Goal: Task Accomplishment & Management: Complete application form

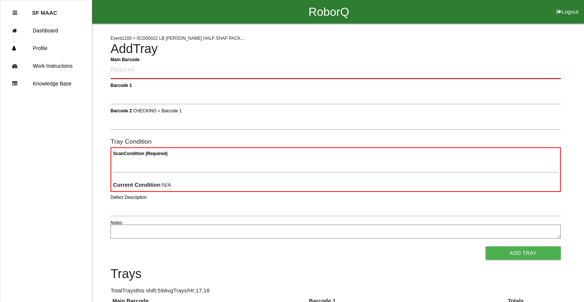
drag, startPoint x: 379, startPoint y: 64, endPoint x: 380, endPoint y: 60, distance: 3.8
click at [380, 63] on Barcode "Main Barcode" at bounding box center [336, 70] width 451 height 17
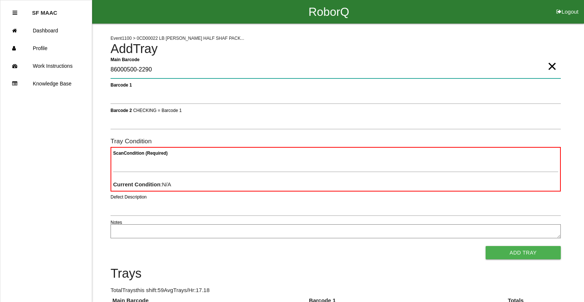
type Barcode "86000500-2290"
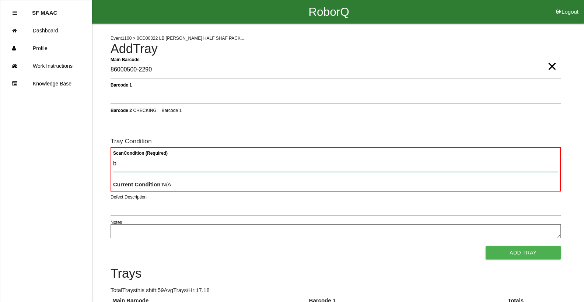
type Condition "ba"
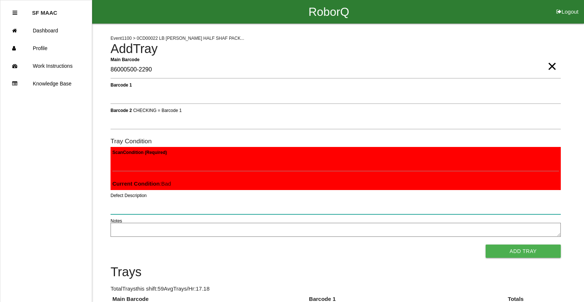
click at [127, 210] on input "Defect Description" at bounding box center [336, 206] width 451 height 17
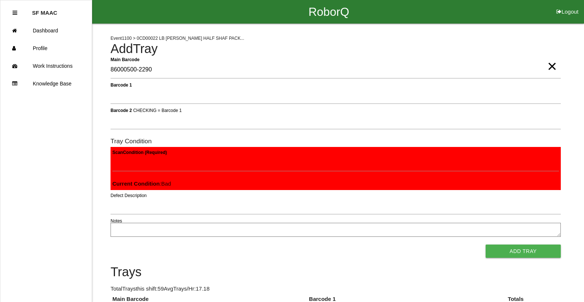
click at [122, 233] on textarea "Notes" at bounding box center [336, 230] width 451 height 14
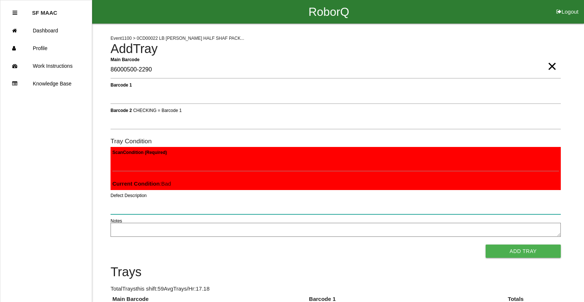
click at [136, 206] on input "Defect Description" at bounding box center [336, 206] width 451 height 17
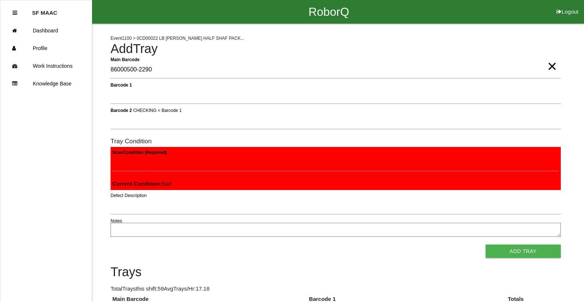
drag, startPoint x: 529, startPoint y: 256, endPoint x: 511, endPoint y: 245, distance: 20.9
click at [528, 256] on button "Add Tray" at bounding box center [523, 251] width 75 height 13
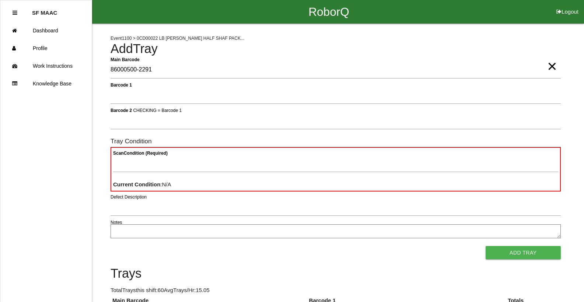
type Barcode "86000500-2291"
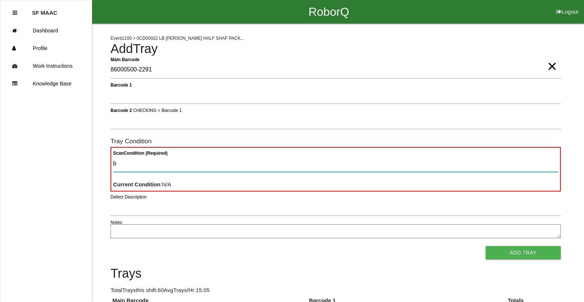
type Condition "ba"
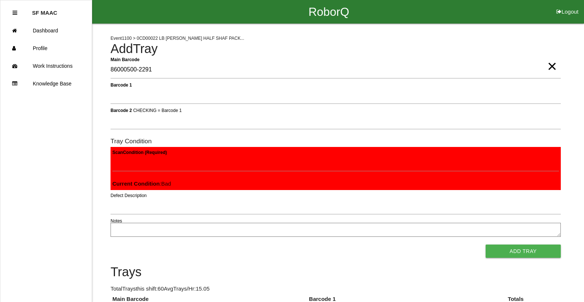
click at [486, 245] on button "Add Tray" at bounding box center [523, 251] width 75 height 13
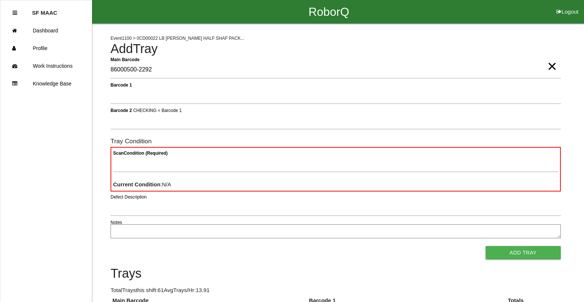
type Barcode "86000500-2292"
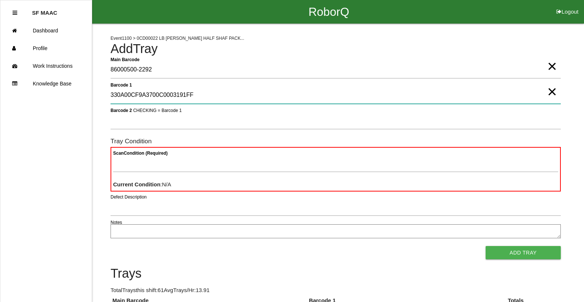
type 1 "330A00CF9A3700C0003191FF"
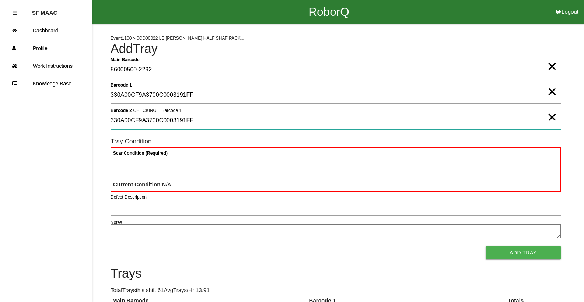
type 2 "330A00CF9A3700C0003191FF"
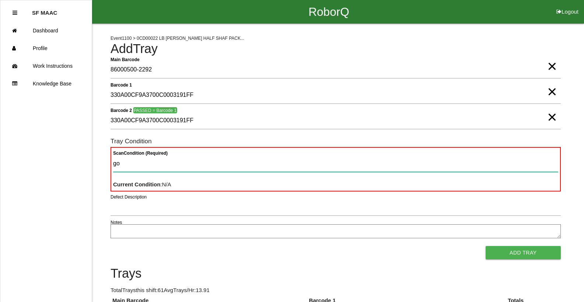
type Condition "goo"
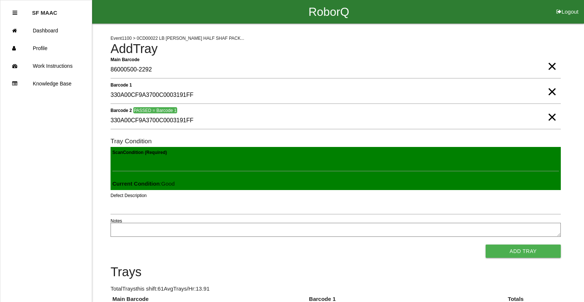
click at [486, 245] on button "Add Tray" at bounding box center [523, 251] width 75 height 13
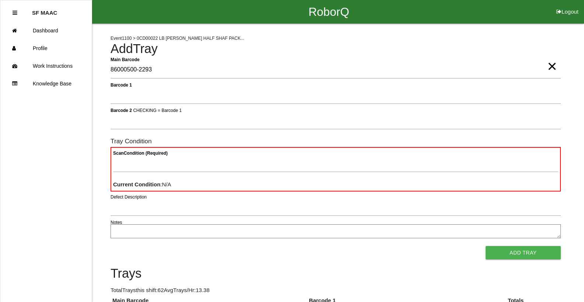
type Barcode "86000500-2293"
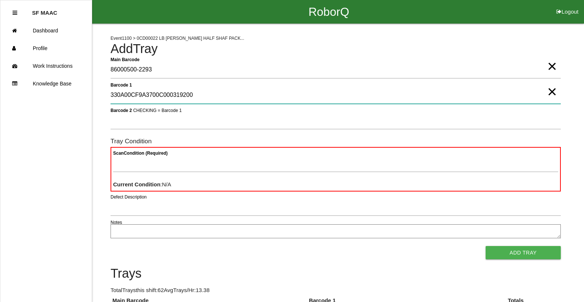
type 1 "330A00CF9A3700C000319200"
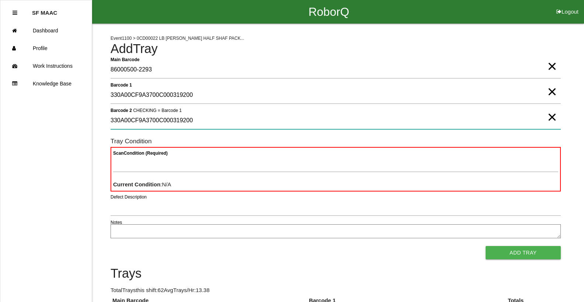
type 2 "330A00CF9A3700C000319200"
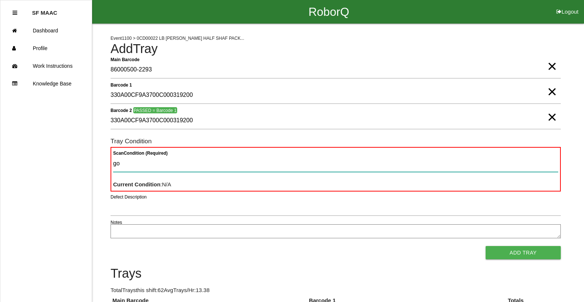
type Condition "goo"
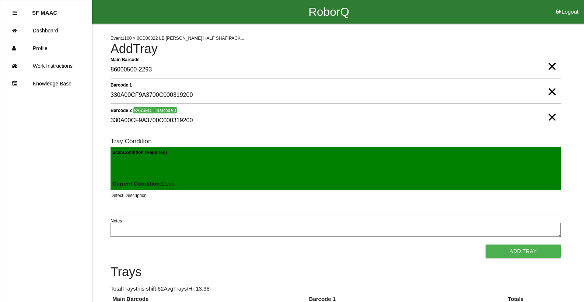
click at [486, 245] on button "Add Tray" at bounding box center [523, 251] width 75 height 13
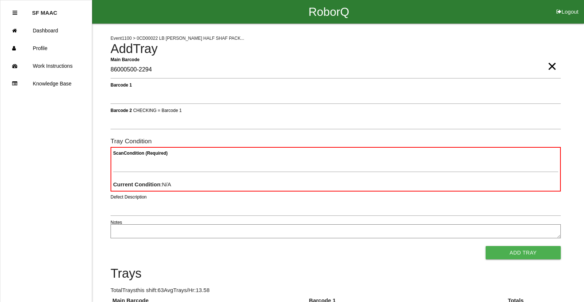
type Barcode "86000500-2294"
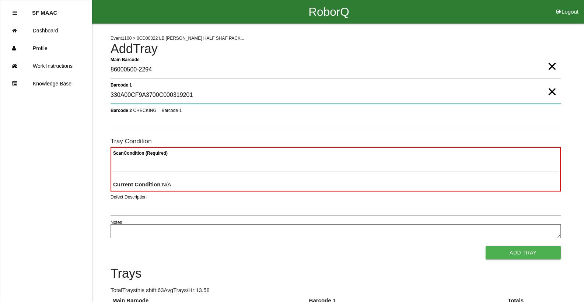
type 1 "330A00CF9A3700C000319201"
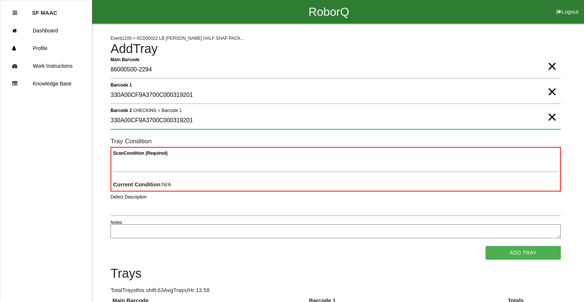
type 2 "330A00CF9A3700C000319201"
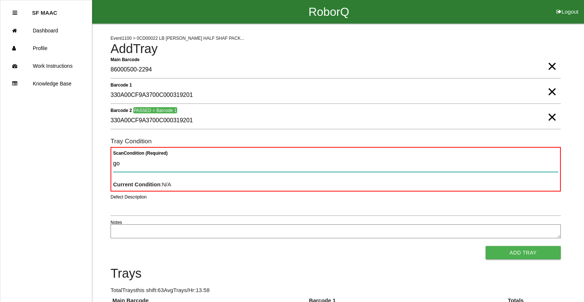
type Condition "goo"
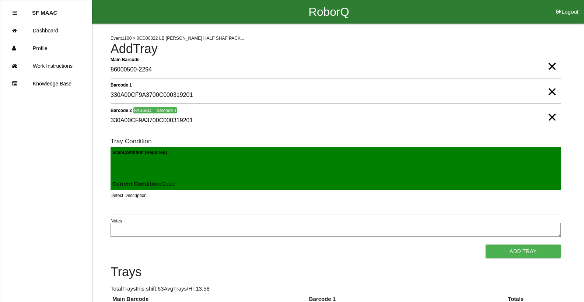
click at [486, 245] on button "Add Tray" at bounding box center [523, 251] width 75 height 13
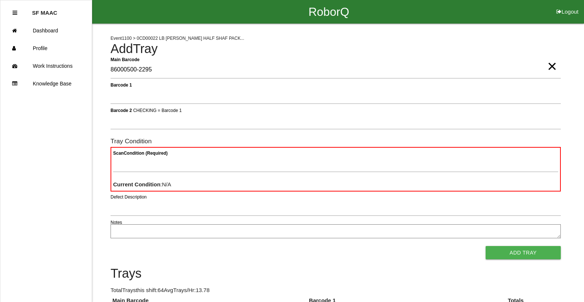
type Barcode "86000500-2295"
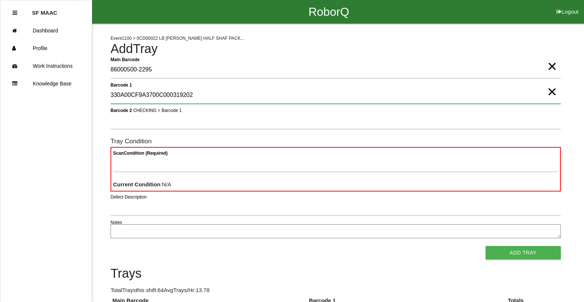
type 1 "330A00CF9A3700C000319202"
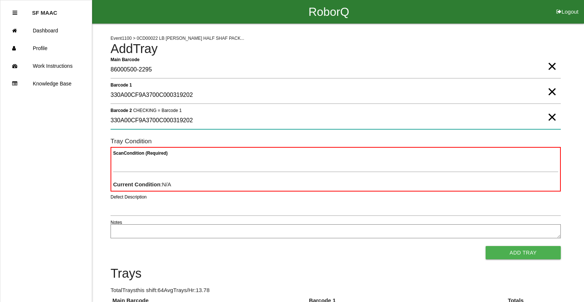
type 2 "330A00CF9A3700C000319202"
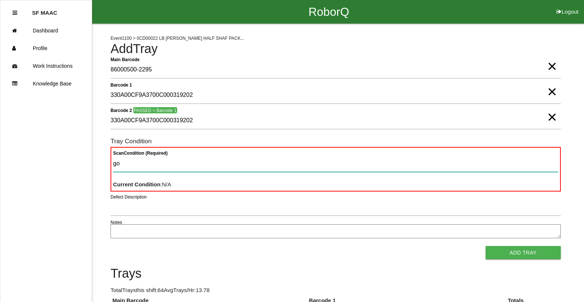
type Condition "goo"
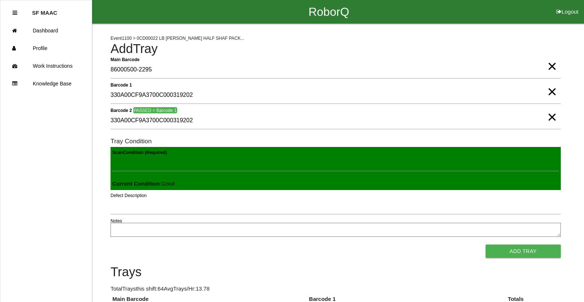
click at [486, 245] on button "Add Tray" at bounding box center [523, 251] width 75 height 13
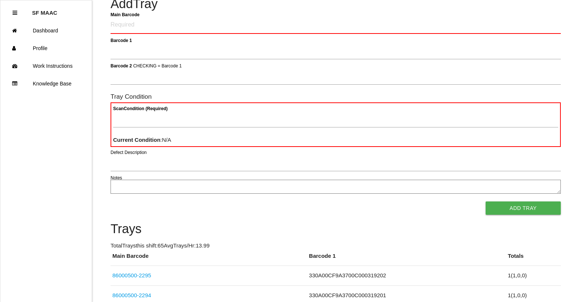
scroll to position [74, 0]
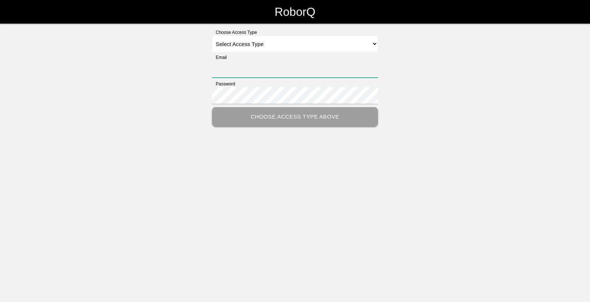
type input "[EMAIL_ADDRESS][DOMAIN_NAME]"
click at [375, 42] on select "Select Access Type Admin Customer Supervisor Worker" at bounding box center [295, 44] width 166 height 17
select select "Worker"
click at [212, 36] on select "Select Access Type Admin Customer Supervisor Worker" at bounding box center [295, 44] width 166 height 17
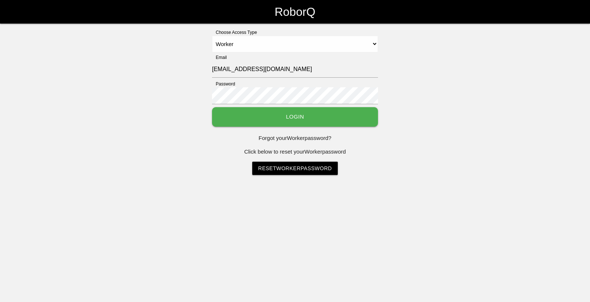
click at [285, 114] on button "Login" at bounding box center [295, 117] width 166 height 20
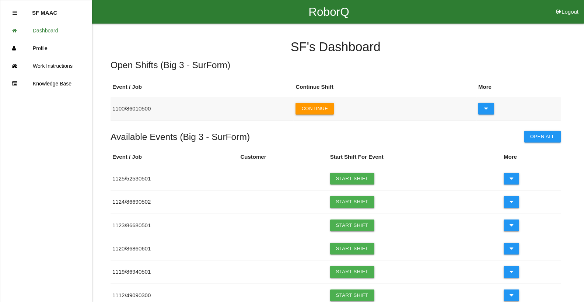
click at [318, 104] on button "Continue" at bounding box center [315, 109] width 38 height 12
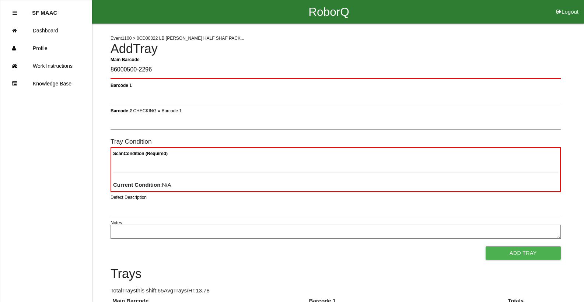
type Barcode "86000500-2296"
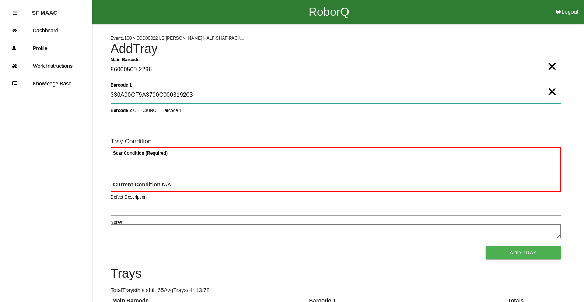
type 1 "330A00CF9A3700C000319203"
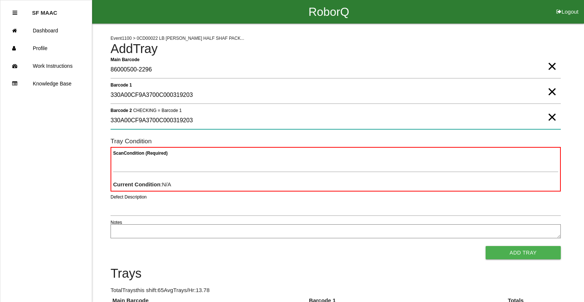
type 2 "330A00CF9A3700C000319203"
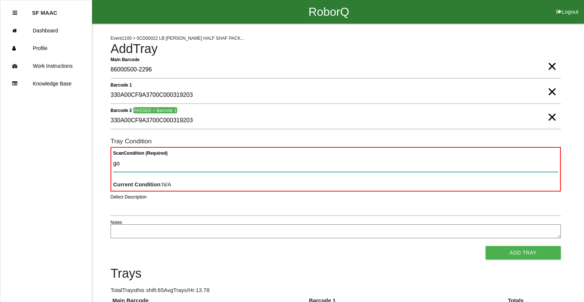
type Condition "goo"
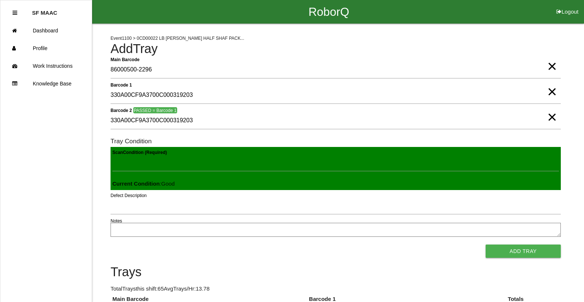
click at [486, 245] on button "Add Tray" at bounding box center [523, 251] width 75 height 13
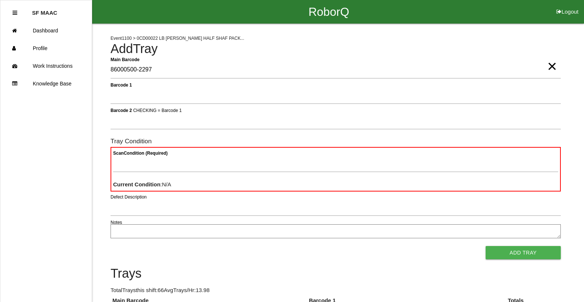
type Barcode "86000500-2297"
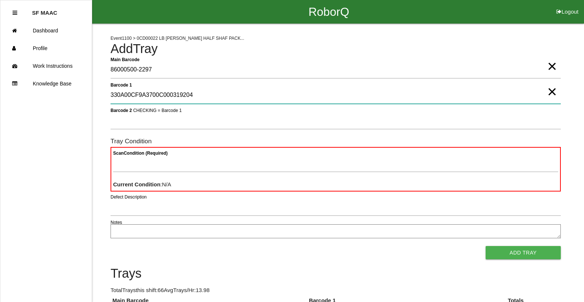
type 1 "330A00CF9A3700C000319204"
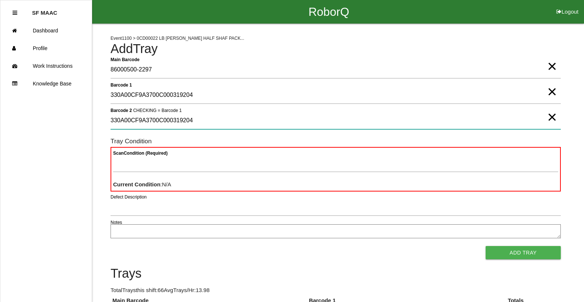
type 2 "330A00CF9A3700C000319204"
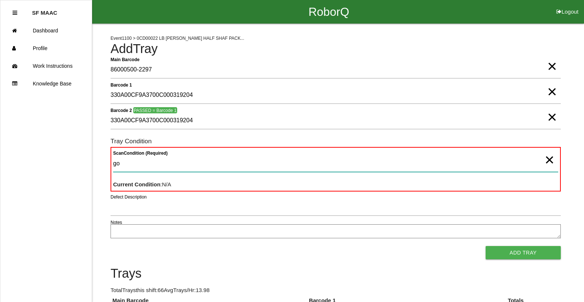
type Condition "goo"
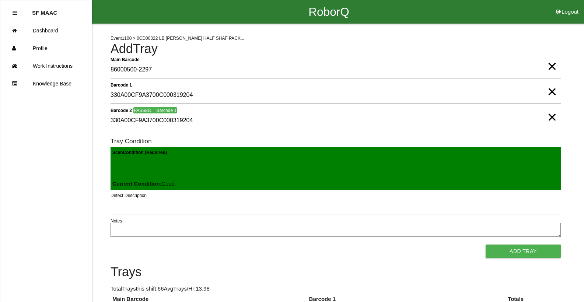
click at [486, 245] on button "Add Tray" at bounding box center [523, 251] width 75 height 13
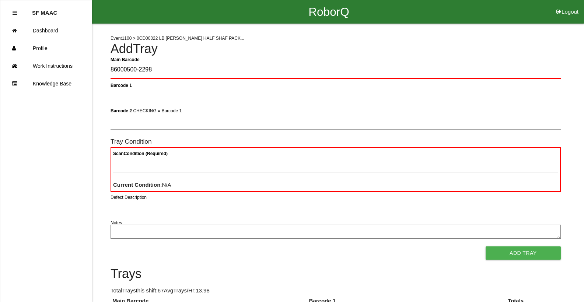
type Barcode "86000500-2298"
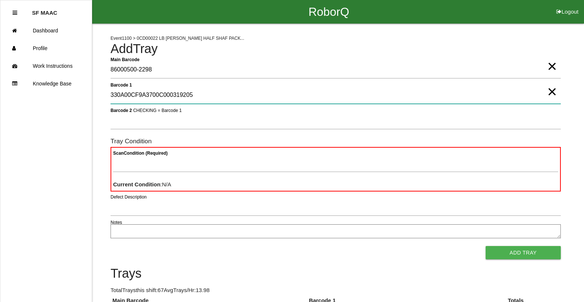
type 1 "330A00CF9A3700C000319205"
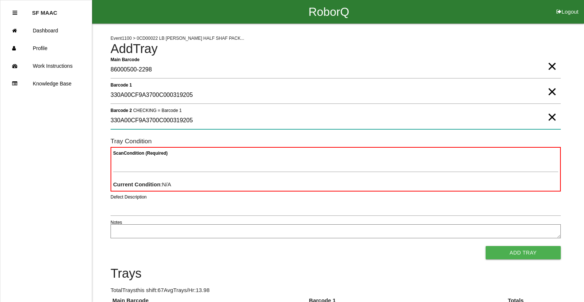
type 2 "330A00CF9A3700C000319205"
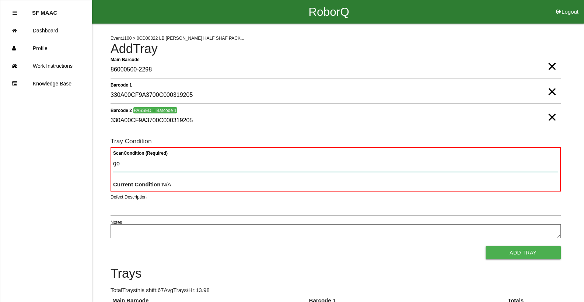
type Condition "goo"
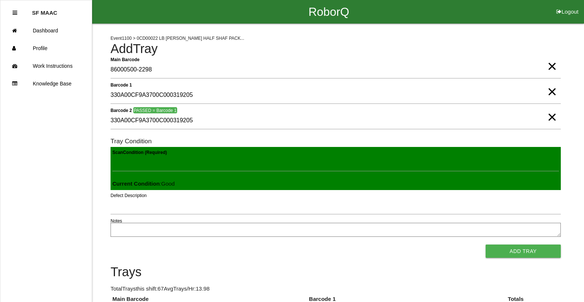
click at [486, 245] on button "Add Tray" at bounding box center [523, 251] width 75 height 13
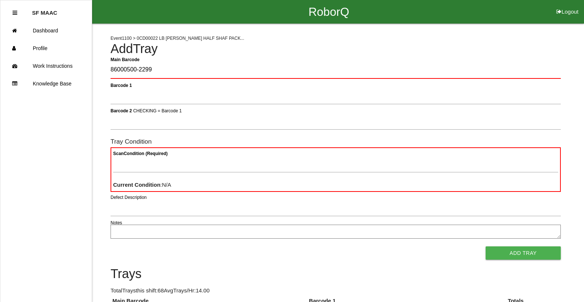
type Barcode "86000500-2299"
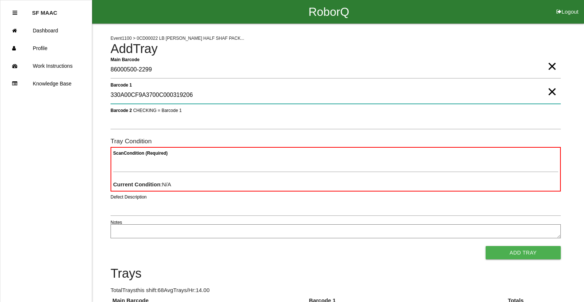
type 1 "330A00CF9A3700C000319206"
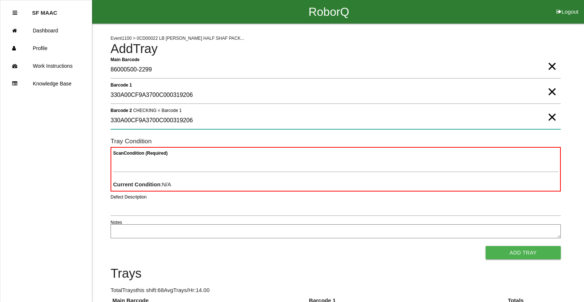
type 2 "330A00CF9A3700C000319206"
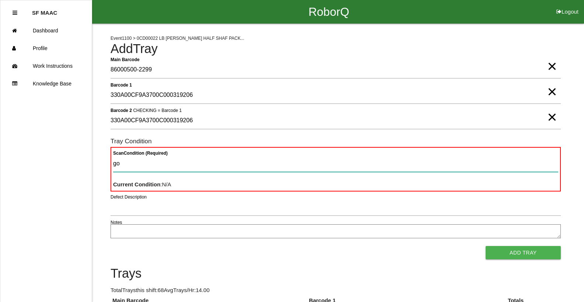
type Condition "goo"
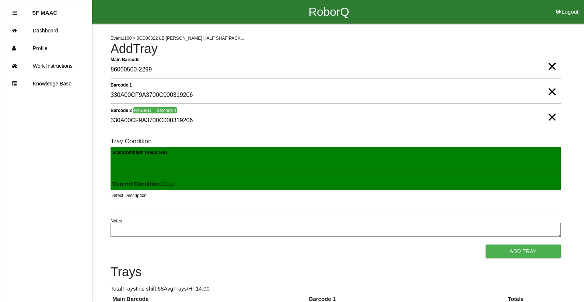
click at [486, 245] on button "Add Tray" at bounding box center [523, 251] width 75 height 13
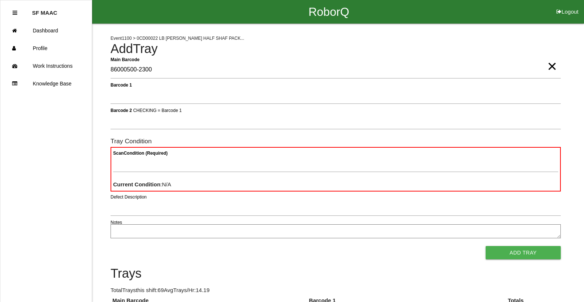
type Barcode "86000500-2300"
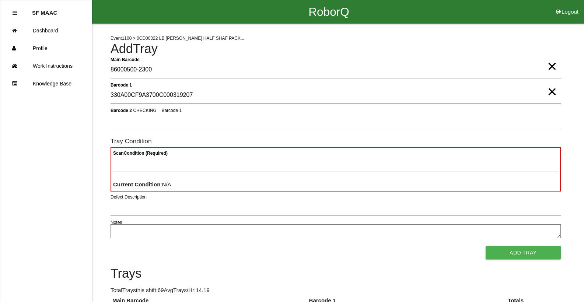
type 1 "330A00CF9A3700C000319207"
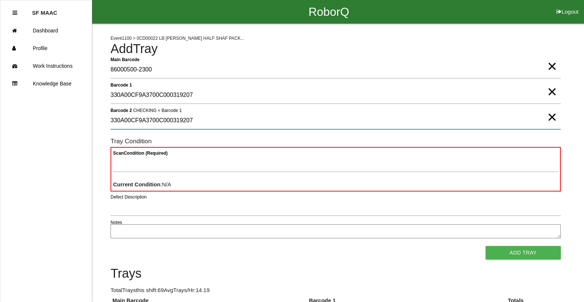
type 2 "330A00CF9A3700C000319207"
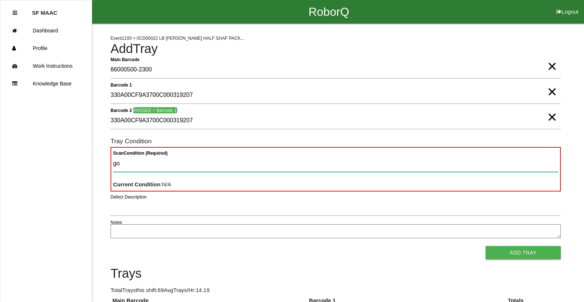
type Condition "goo"
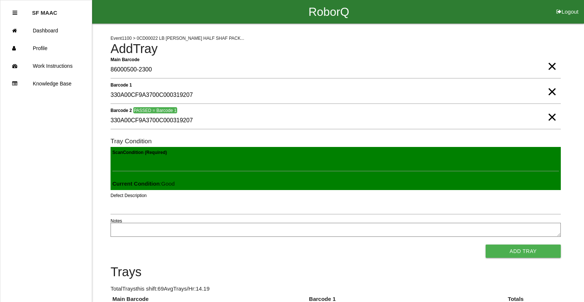
click at [486, 245] on button "Add Tray" at bounding box center [523, 251] width 75 height 13
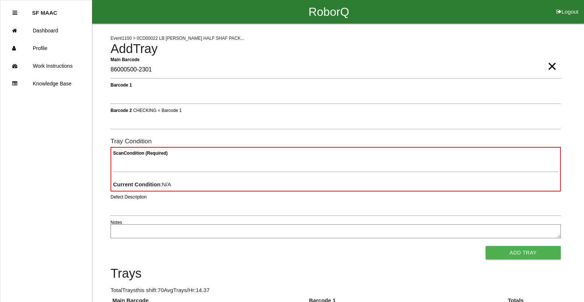
type Barcode "86000500-2301"
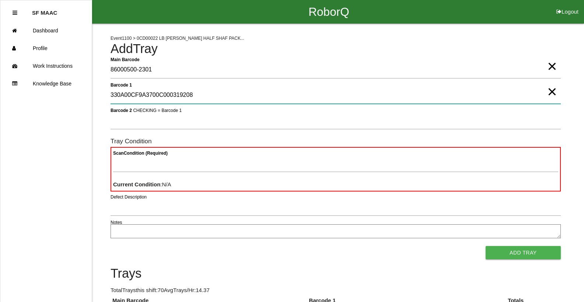
type 1 "330A00CF9A3700C000319208"
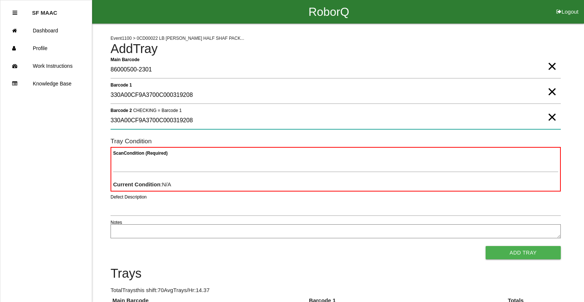
type 2 "330A00CF9A3700C000319208"
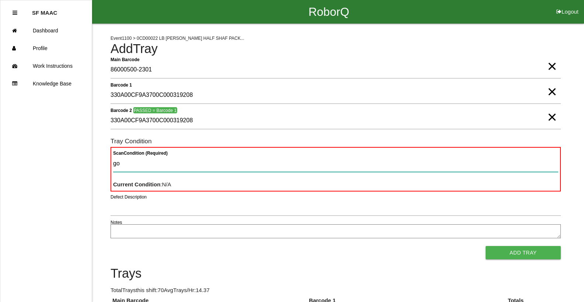
type Condition "goo"
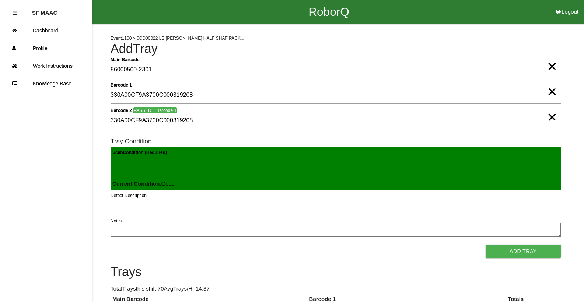
click at [486, 245] on button "Add Tray" at bounding box center [523, 251] width 75 height 13
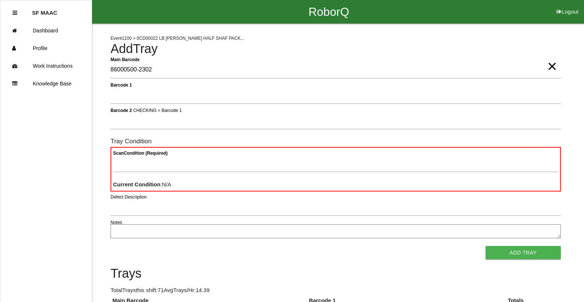
type Barcode "86000500-2302"
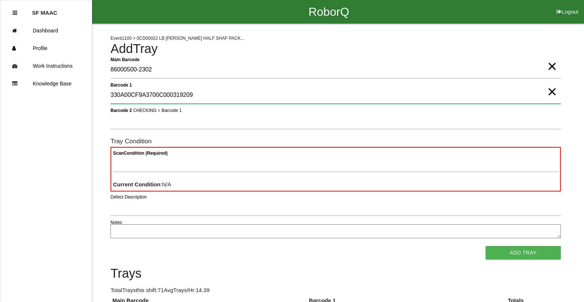
type 1 "330A00CF9A3700C000319209"
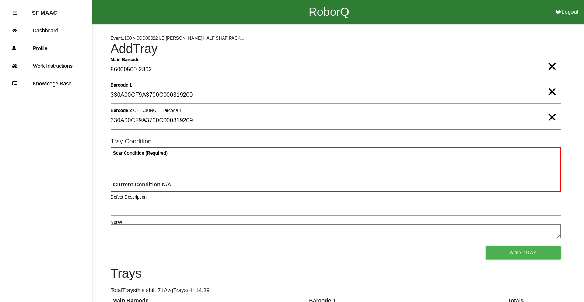
type 2 "330A00CF9A3700C000319209"
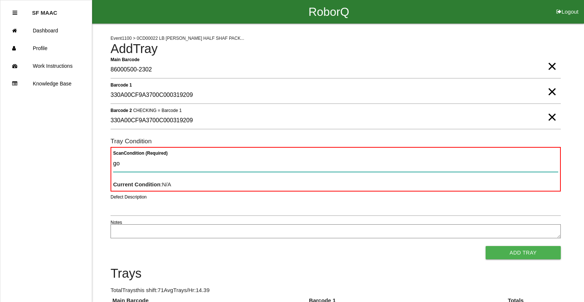
type Condition "goo"
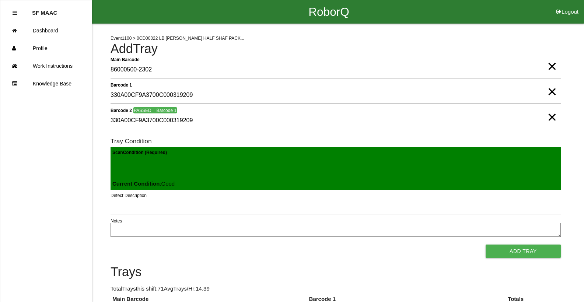
click at [486, 245] on button "Add Tray" at bounding box center [523, 251] width 75 height 13
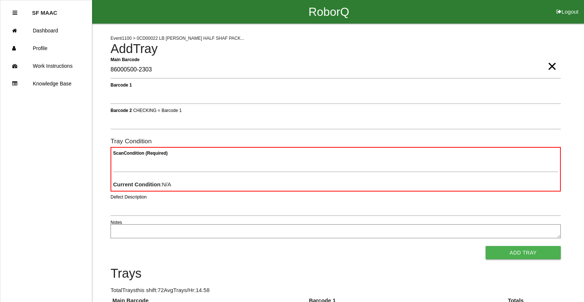
type Barcode "86000500-2303"
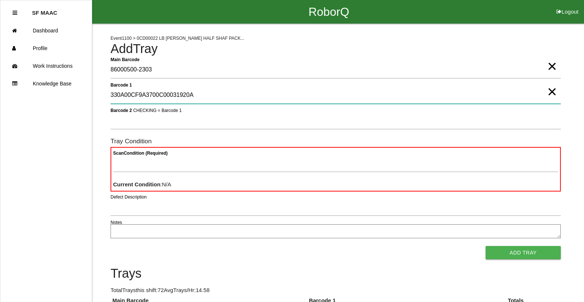
type 1 "330A00CF9A3700C00031920A"
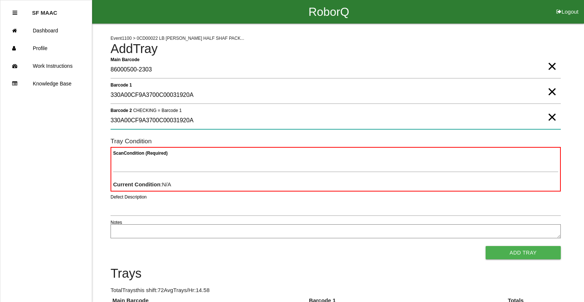
type 2 "330A00CF9A3700C00031920A"
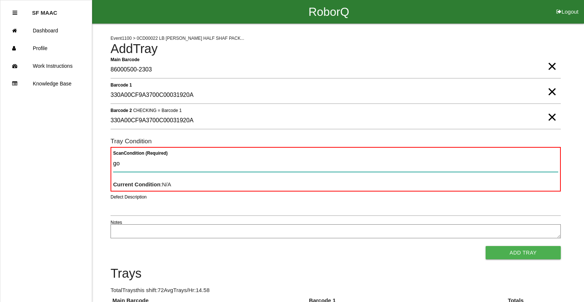
type Condition "goo"
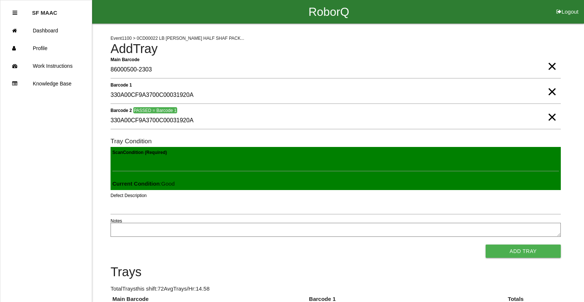
click at [486, 245] on button "Add Tray" at bounding box center [523, 251] width 75 height 13
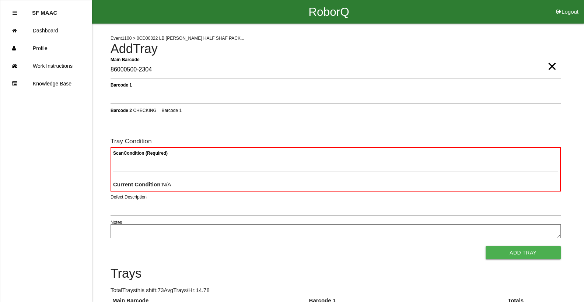
type Barcode "86000500-2304"
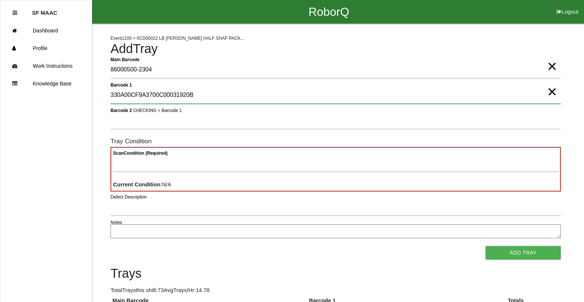
type 1 "330A00CF9A3700C00031920B"
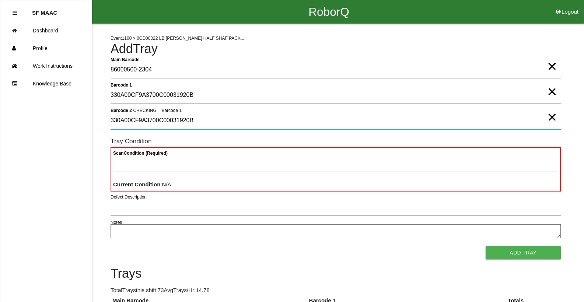
type 2 "330A00CF9A3700C00031920B"
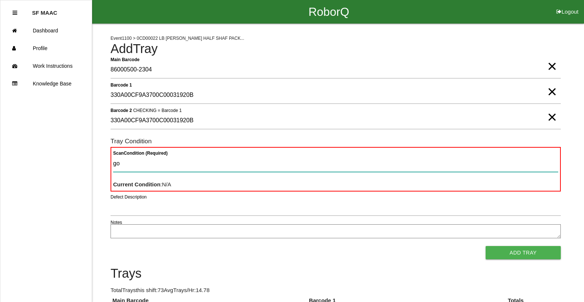
type Condition "goo"
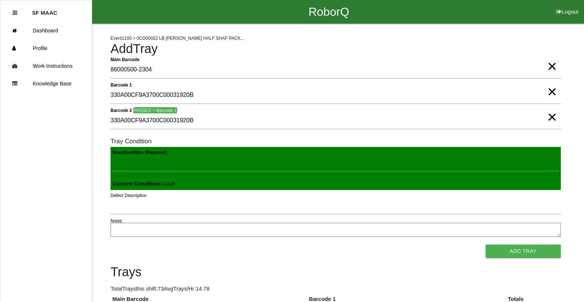
click at [486, 245] on button "Add Tray" at bounding box center [523, 251] width 75 height 13
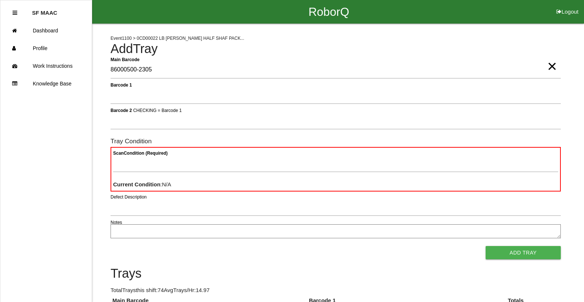
type Barcode "86000500-2305"
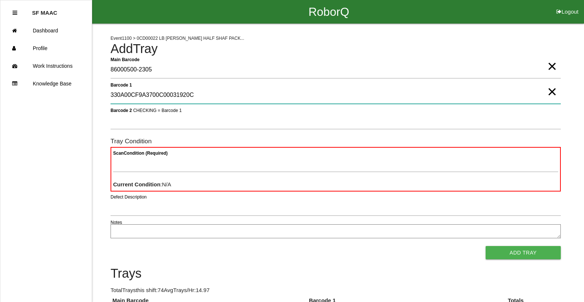
type 1 "330A00CF9A3700C00031920C"
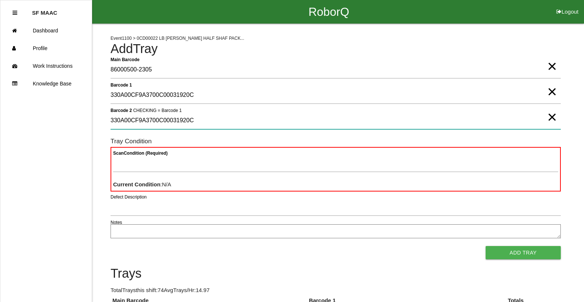
type 2 "330A00CF9A3700C00031920C"
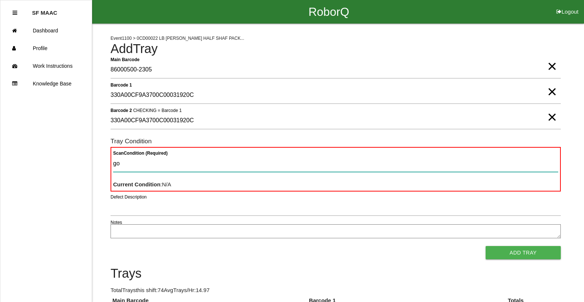
type Condition "goo"
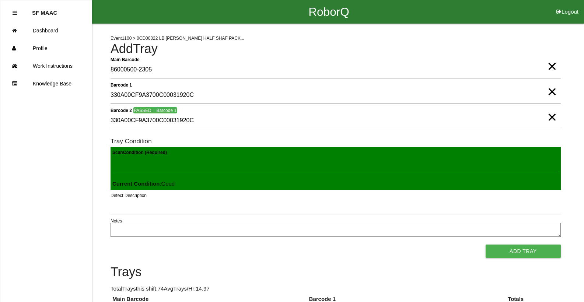
click at [486, 245] on button "Add Tray" at bounding box center [523, 251] width 75 height 13
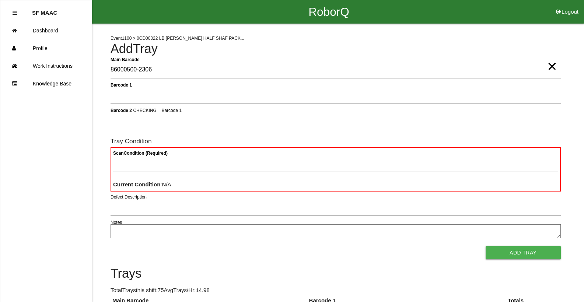
type Barcode "86000500-2306"
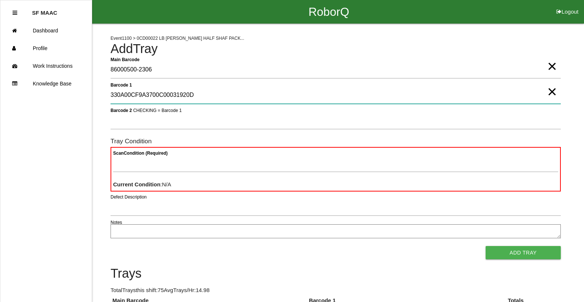
type 1 "330A00CF9A3700C00031920D"
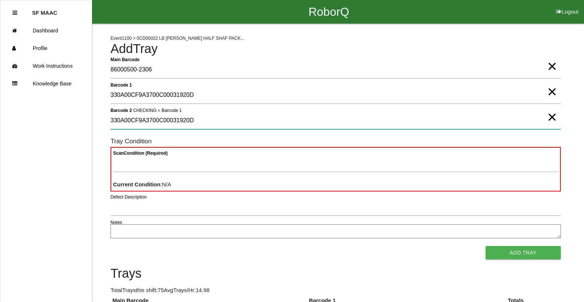
type 2 "330A00CF9A3700C00031920D"
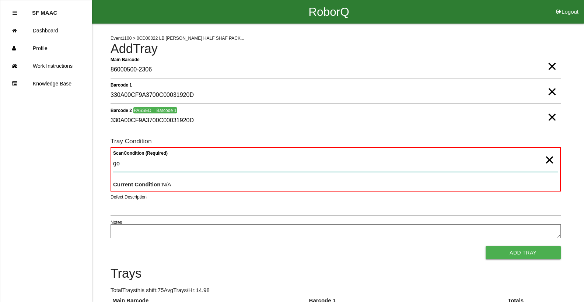
type Condition "goo"
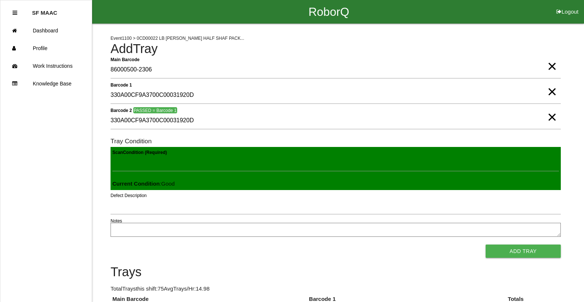
click at [486, 245] on button "Add Tray" at bounding box center [523, 251] width 75 height 13
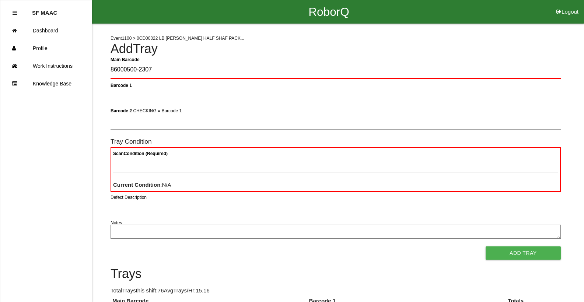
type Barcode "86000500-2307"
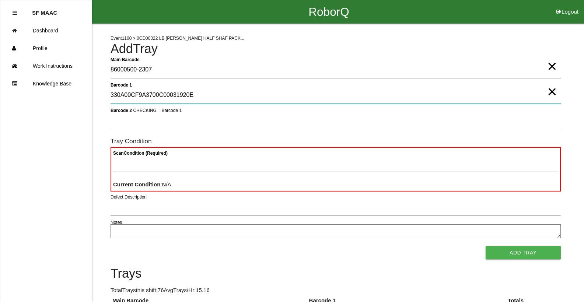
type 1 "330A00CF9A3700C00031920E"
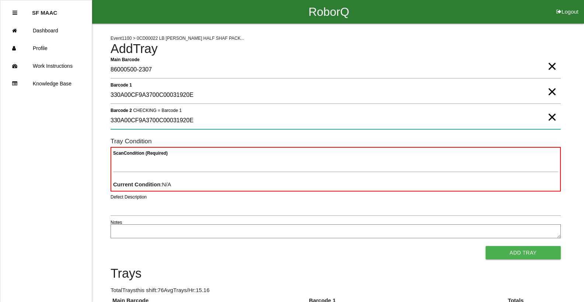
type 2 "330A00CF9A3700C00031920E"
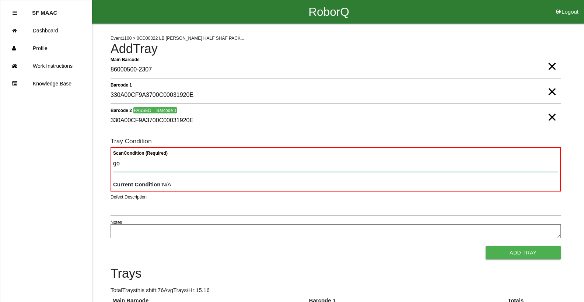
type Condition "goo"
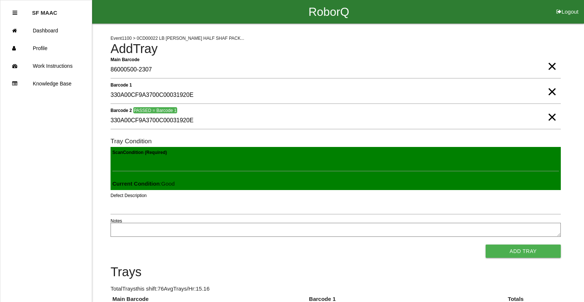
click at [486, 245] on button "Add Tray" at bounding box center [523, 251] width 75 height 13
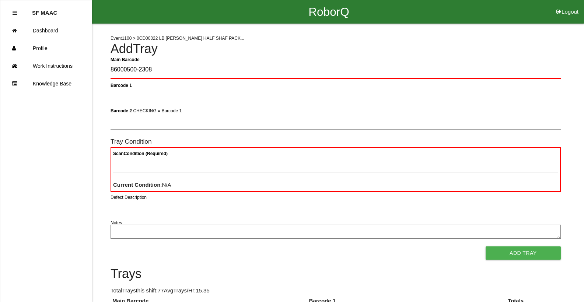
type Barcode "86000500-2308"
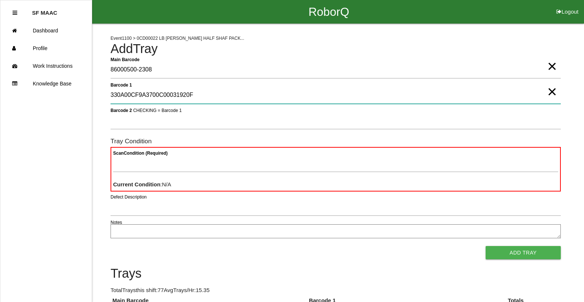
type 1 "330A00CF9A3700C00031920F"
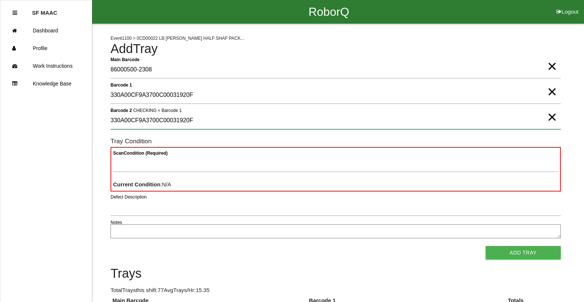
type 2 "330A00CF9A3700C00031920F"
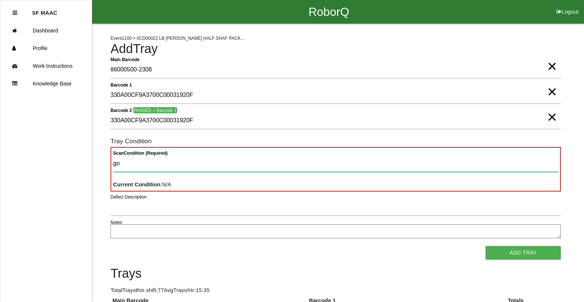
type Condition "goo"
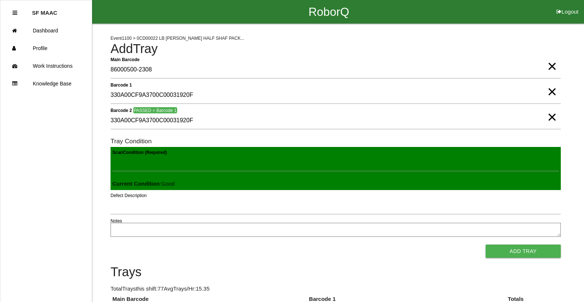
click at [486, 245] on button "Add Tray" at bounding box center [523, 251] width 75 height 13
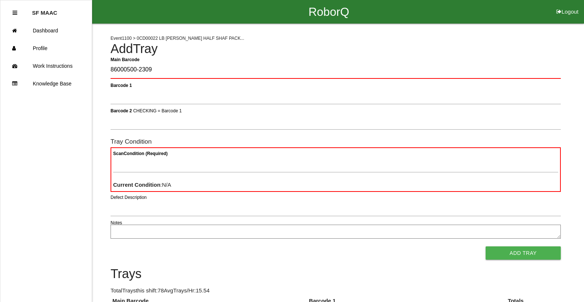
type Barcode "86000500-2309"
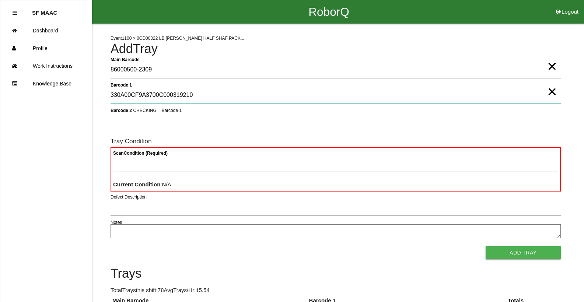
type 1 "330A00CF9A3700C000319210"
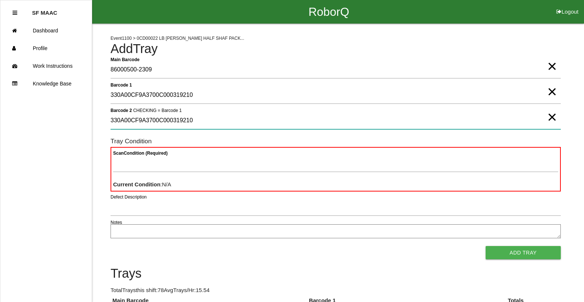
type 2 "330A00CF9A3700C000319210"
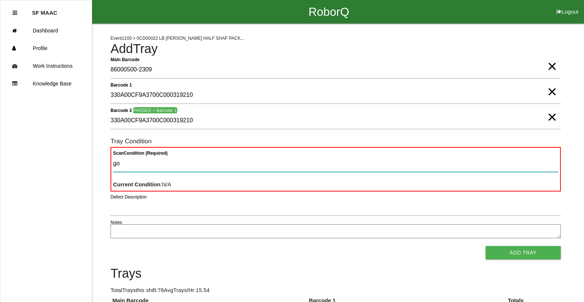
type Condition "goo"
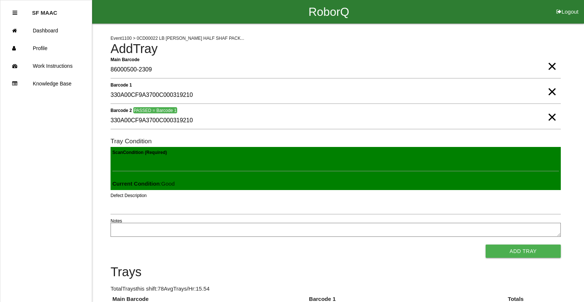
click at [486, 245] on button "Add Tray" at bounding box center [523, 251] width 75 height 13
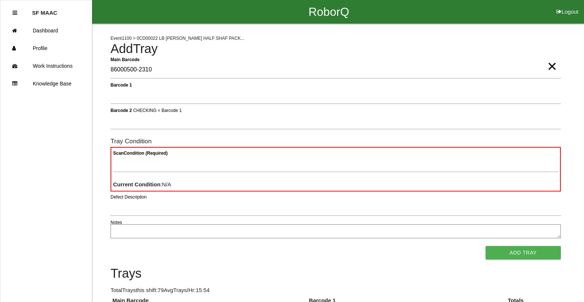
type Barcode "86000500-2310"
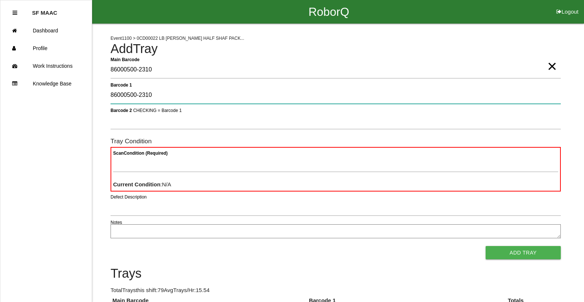
type 1 "86000500-2310"
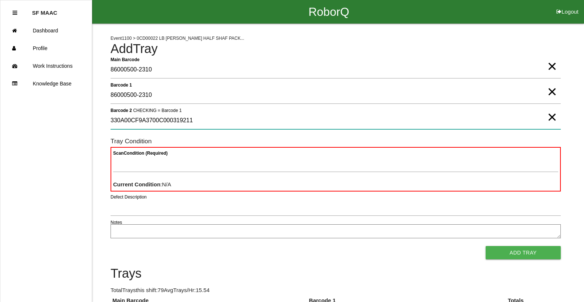
type 2 "330A00CF9A3700C000319211"
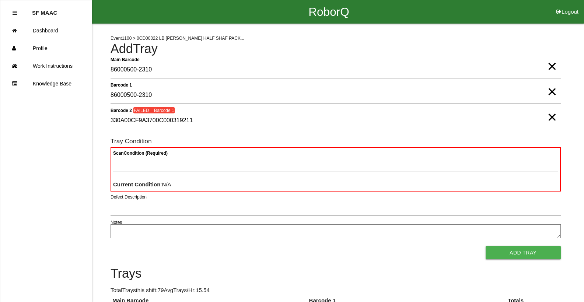
click at [551, 92] on span "×" at bounding box center [553, 84] width 10 height 15
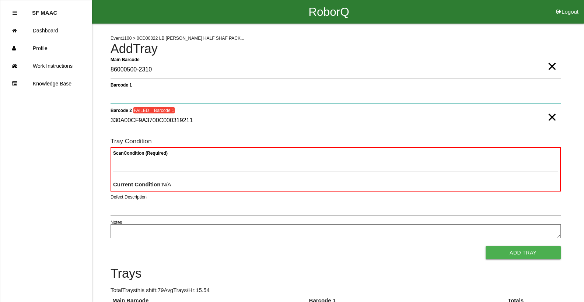
click at [528, 91] on 1 "Barcode 1" at bounding box center [336, 95] width 451 height 17
type 1 "330A00CF9A3700C000319211"
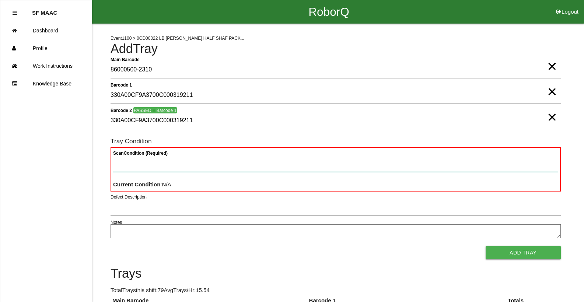
click at [168, 161] on Condition "Scan Condition (Required)" at bounding box center [335, 163] width 445 height 17
type Condition "goo"
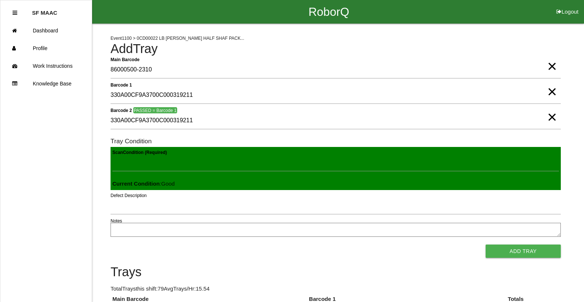
click at [486, 245] on button "Add Tray" at bounding box center [523, 251] width 75 height 13
